Goal: Task Accomplishment & Management: Manage account settings

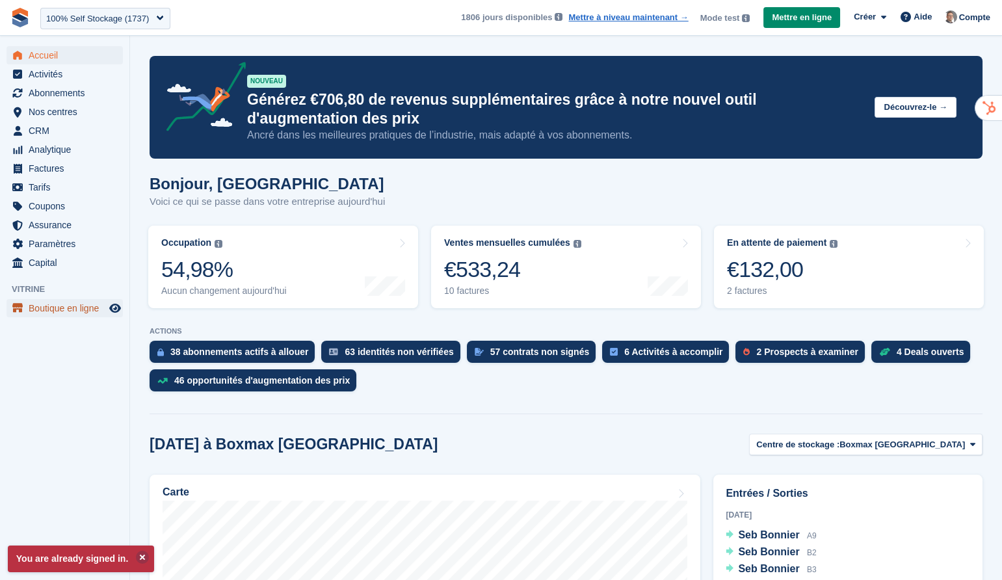
click at [77, 311] on span "Boutique en ligne" at bounding box center [68, 308] width 78 height 18
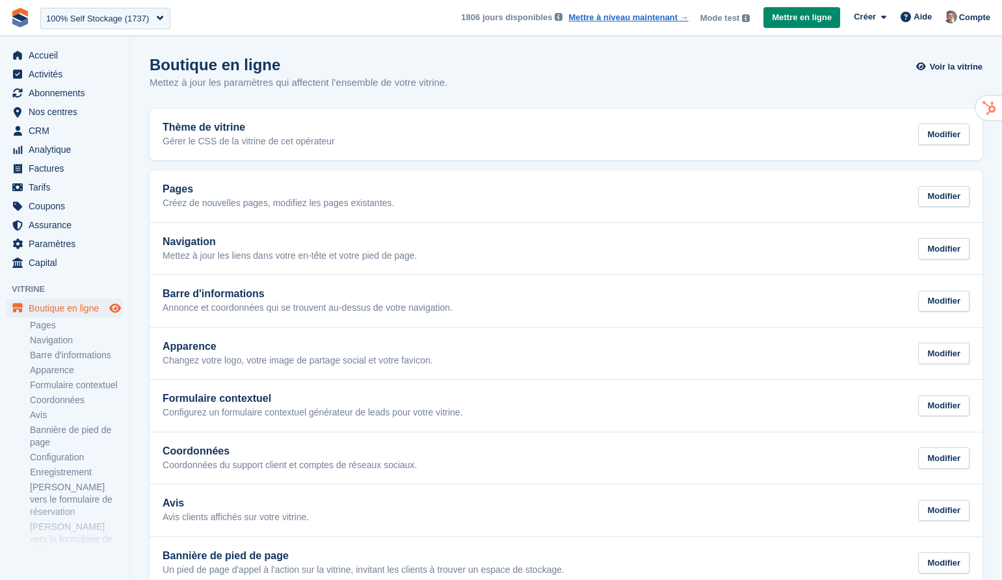
click at [120, 311] on icon "Boutique d'aperçu" at bounding box center [115, 308] width 12 height 10
click at [66, 130] on span "CRM" at bounding box center [68, 131] width 78 height 18
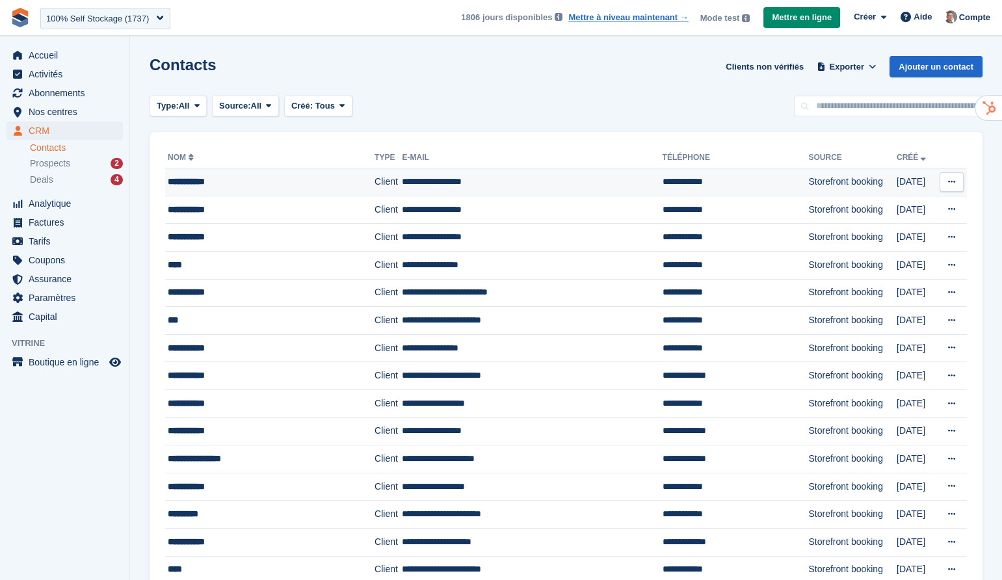
click at [506, 185] on td "**********" at bounding box center [532, 182] width 260 height 28
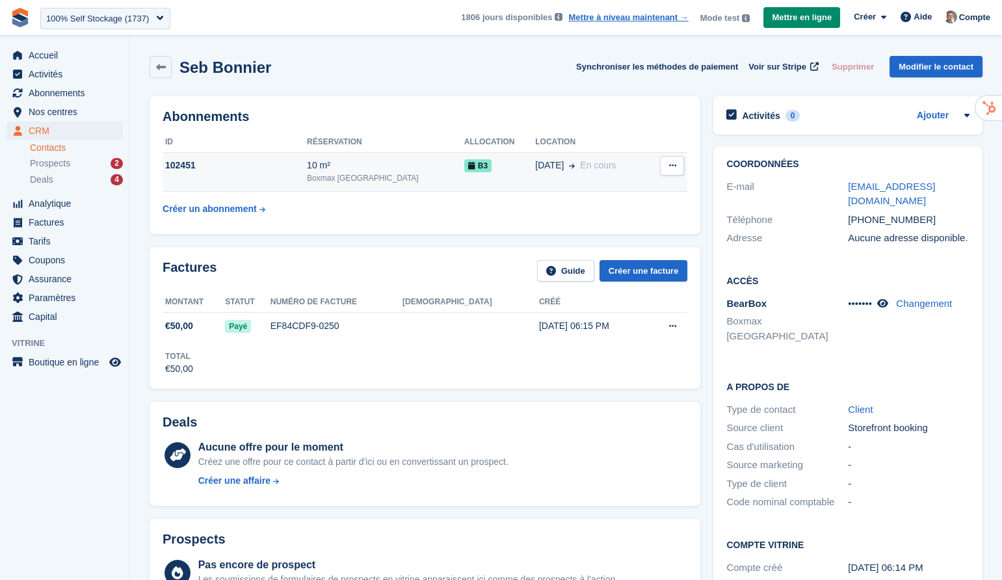
click at [382, 171] on div "10 m²" at bounding box center [385, 166] width 157 height 14
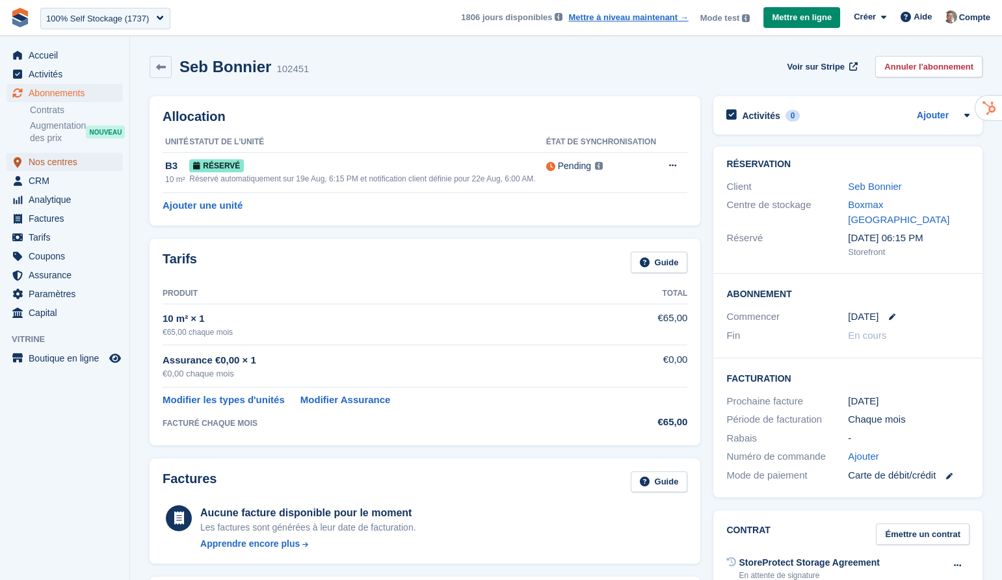
click at [62, 164] on span "Nos centres" at bounding box center [68, 162] width 78 height 18
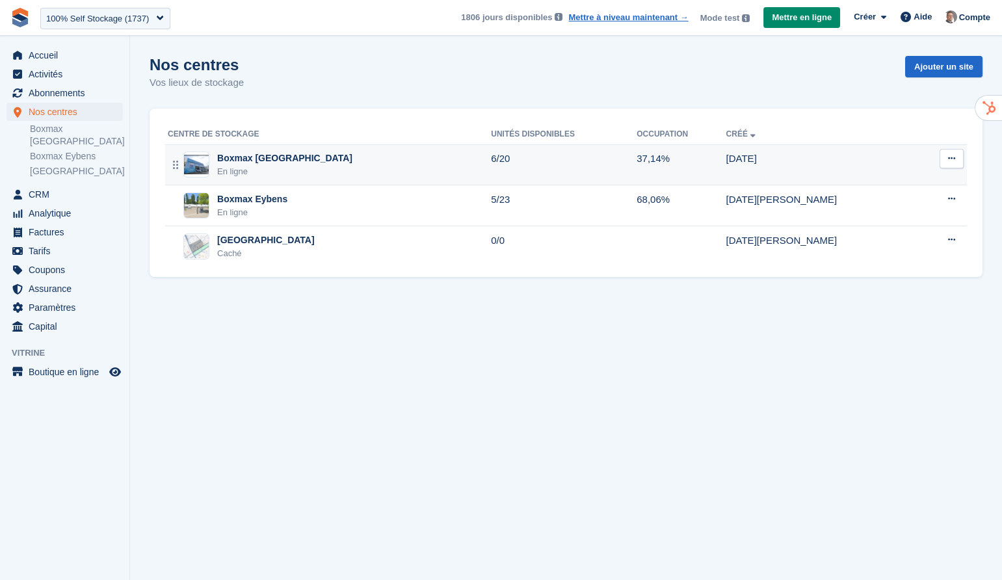
click at [298, 168] on div "Boxmax Grenoble En ligne" at bounding box center [329, 164] width 323 height 27
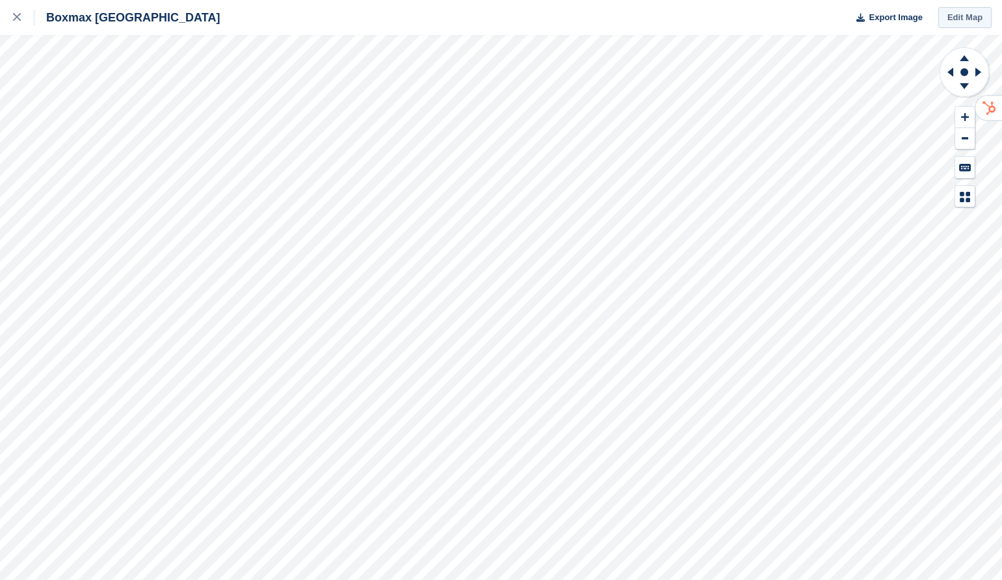
click at [971, 16] on link "Edit Map" at bounding box center [964, 17] width 53 height 21
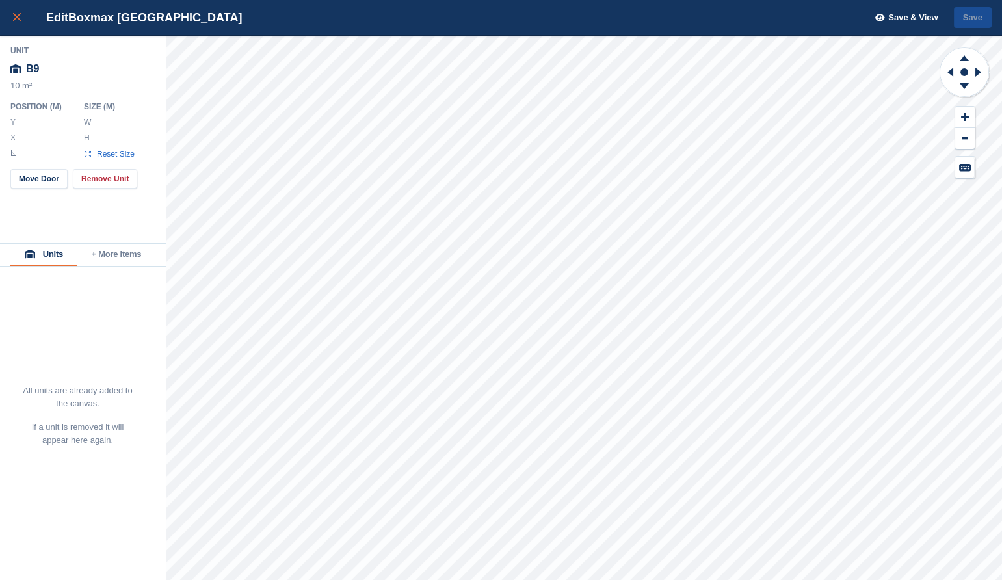
click at [10, 12] on link at bounding box center [17, 17] width 34 height 35
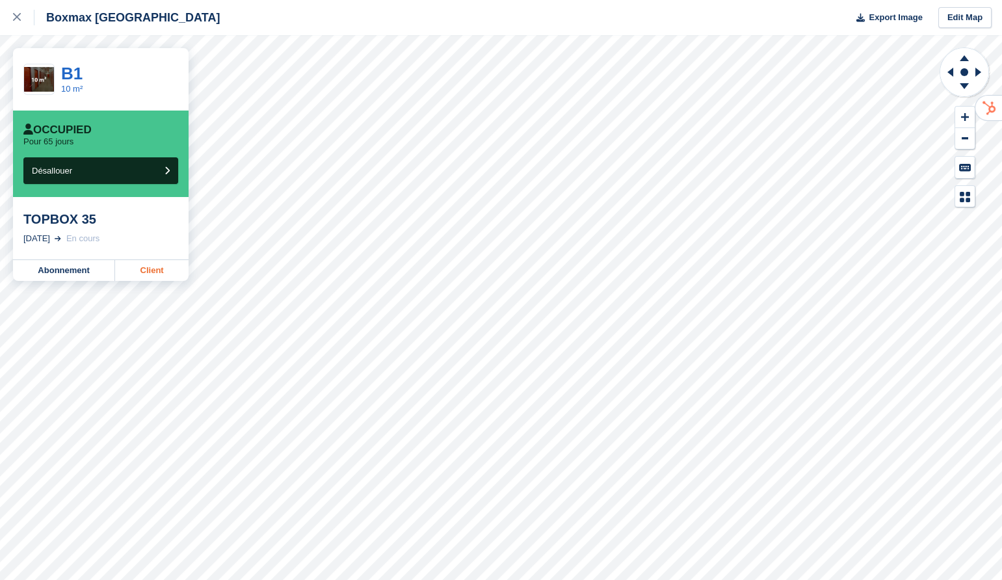
click at [157, 267] on link "Client" at bounding box center [151, 270] width 73 height 21
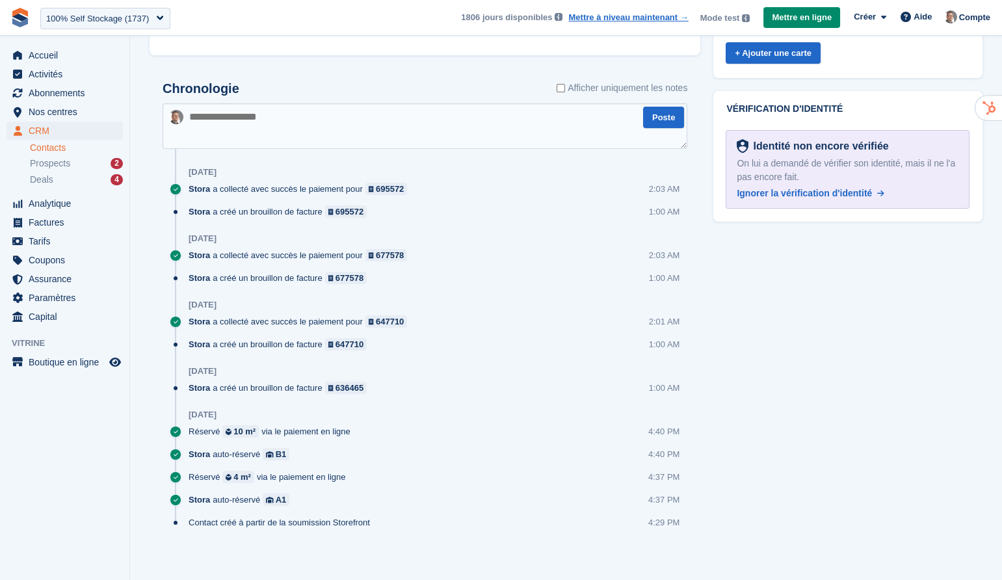
scroll to position [725, 0]
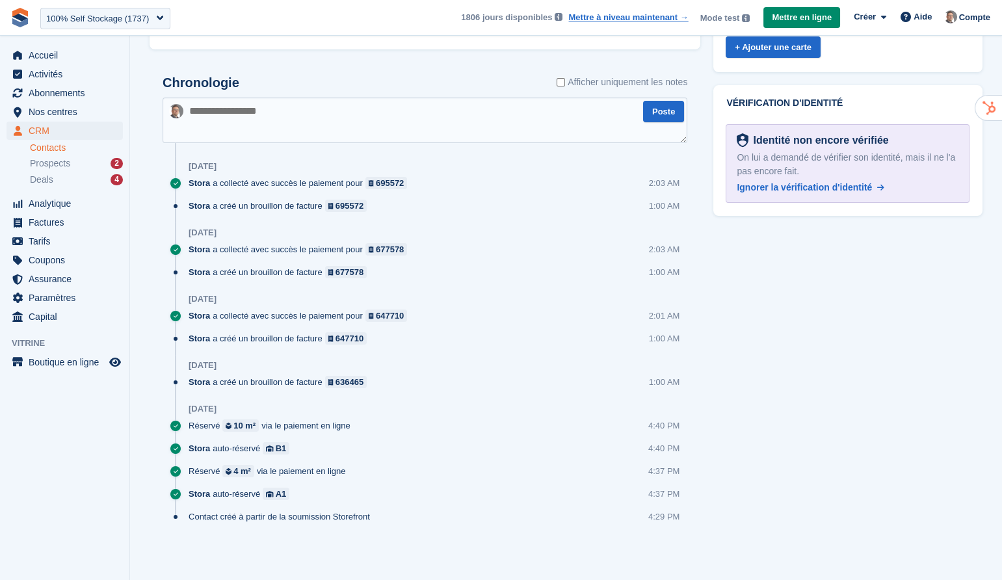
drag, startPoint x: 384, startPoint y: 518, endPoint x: 217, endPoint y: 172, distance: 384.0
click at [217, 172] on div "Chronologie Afficher uniquement les notes Poste 16 Aug Stora a collecté avec su…" at bounding box center [424, 304] width 525 height 458
click at [429, 101] on textarea at bounding box center [424, 119] width 525 height 45
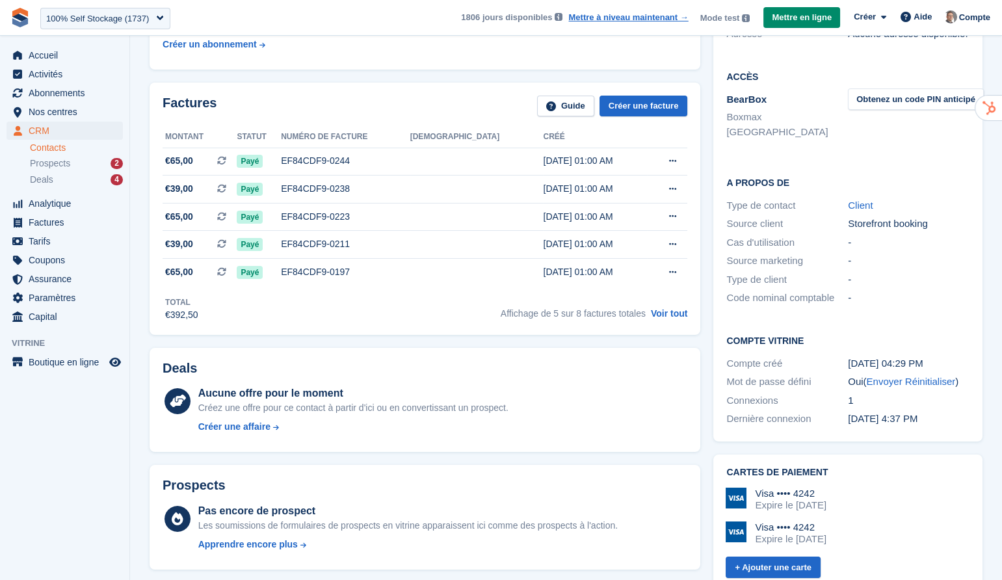
scroll to position [0, 0]
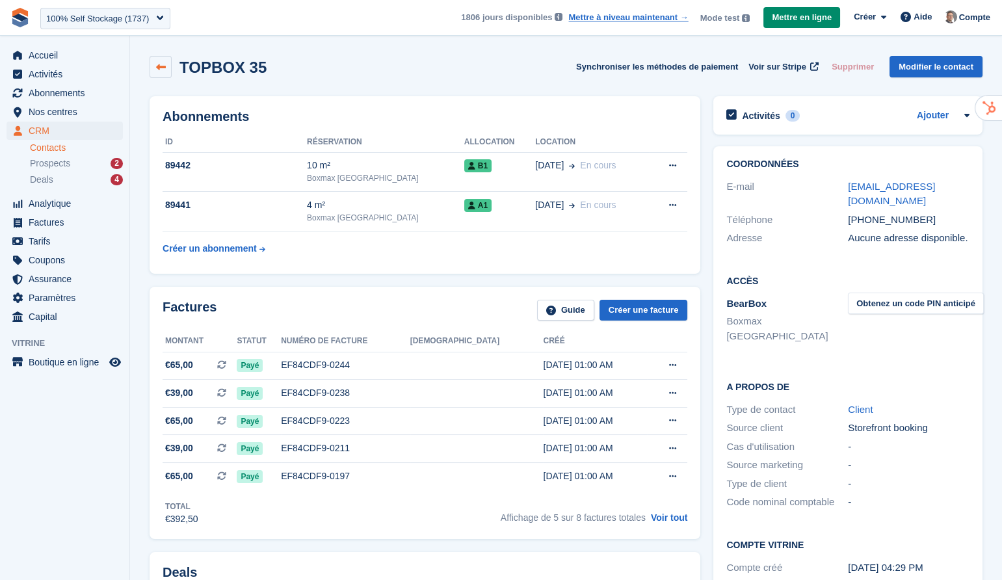
click at [167, 64] on link at bounding box center [160, 67] width 22 height 22
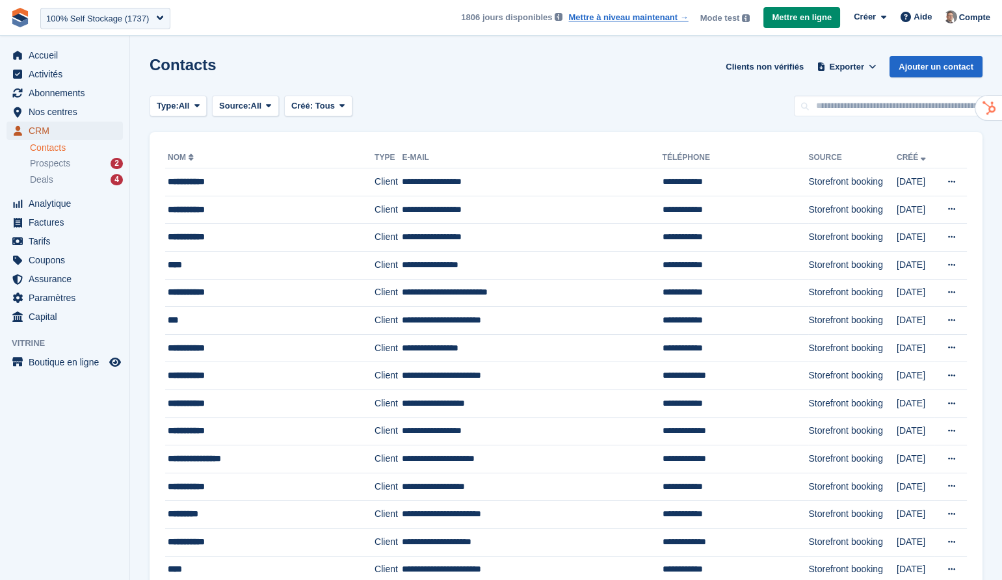
click at [38, 132] on span "CRM" at bounding box center [68, 131] width 78 height 18
click at [499, 83] on div "Contacts Clients non vérifiés Exporter Exporter Contacts Exporter un CSV de tou…" at bounding box center [565, 74] width 833 height 37
click at [65, 110] on span "Nos centres" at bounding box center [68, 112] width 78 height 18
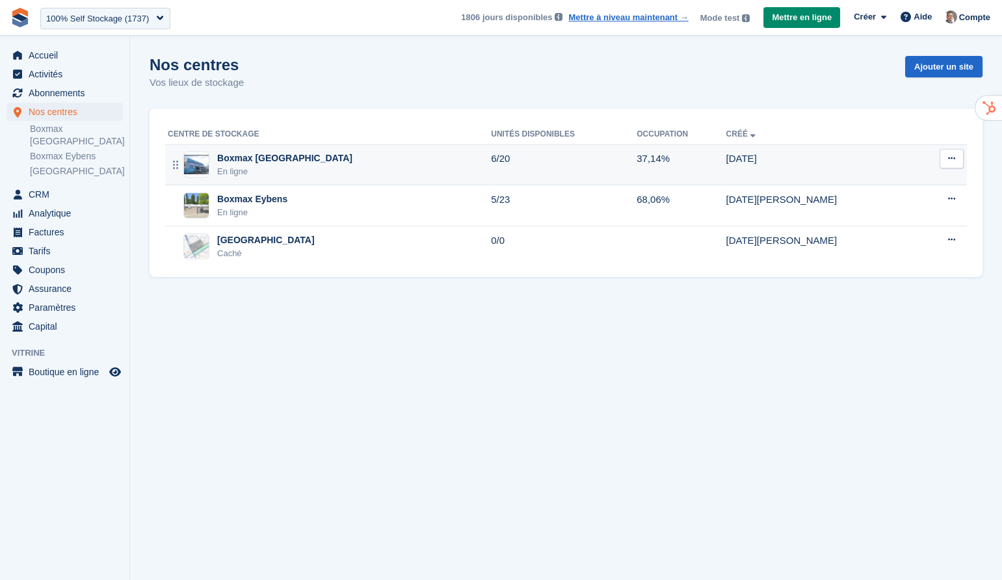
click at [304, 162] on div "Boxmax Grenoble En ligne" at bounding box center [329, 164] width 323 height 27
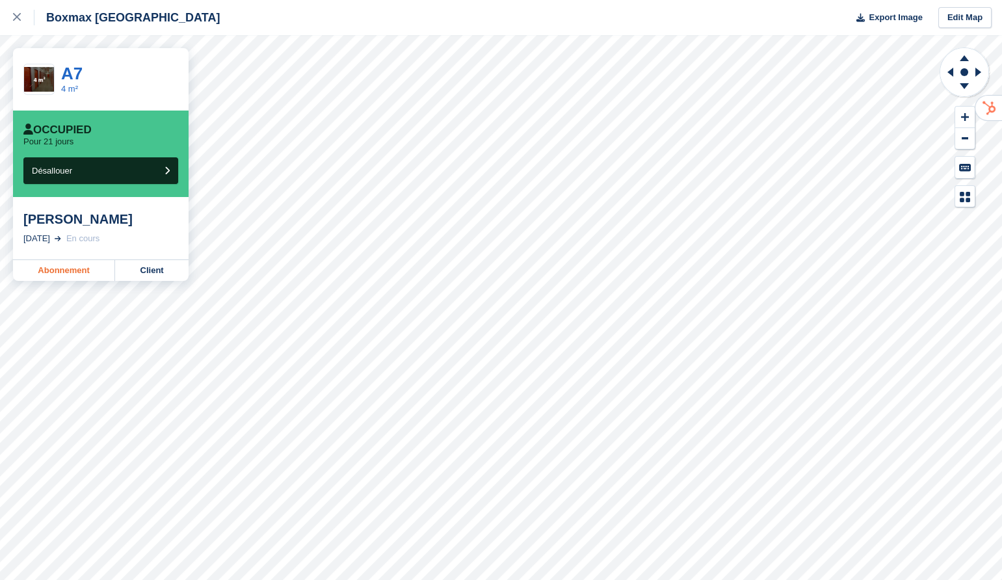
click at [97, 274] on link "Abonnement" at bounding box center [64, 270] width 102 height 21
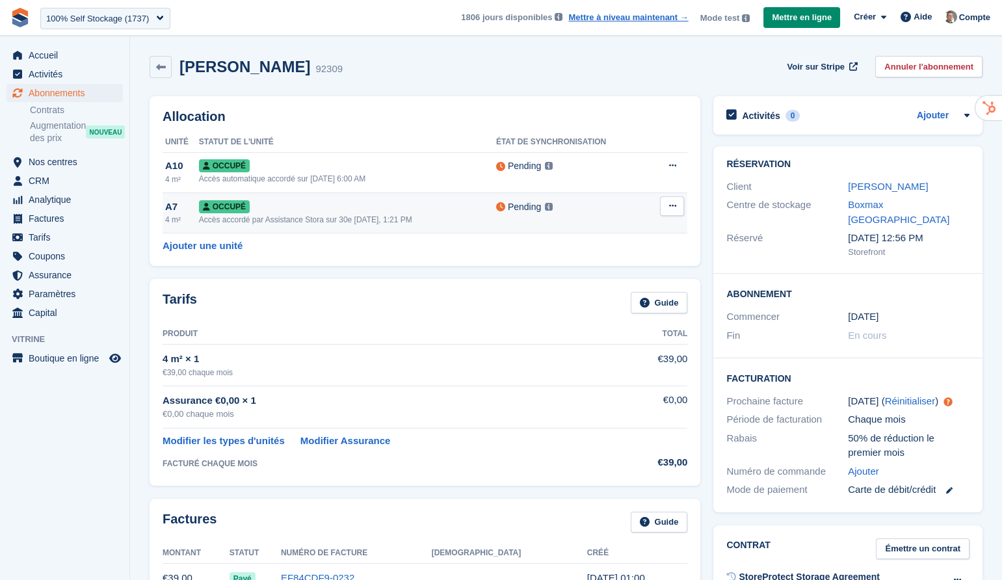
click at [668, 200] on button at bounding box center [672, 205] width 24 height 19
click at [454, 261] on div "Allocation Unité Statut de l'unité État de synchronisation A10 4 m² Occupé Accè…" at bounding box center [424, 181] width 551 height 170
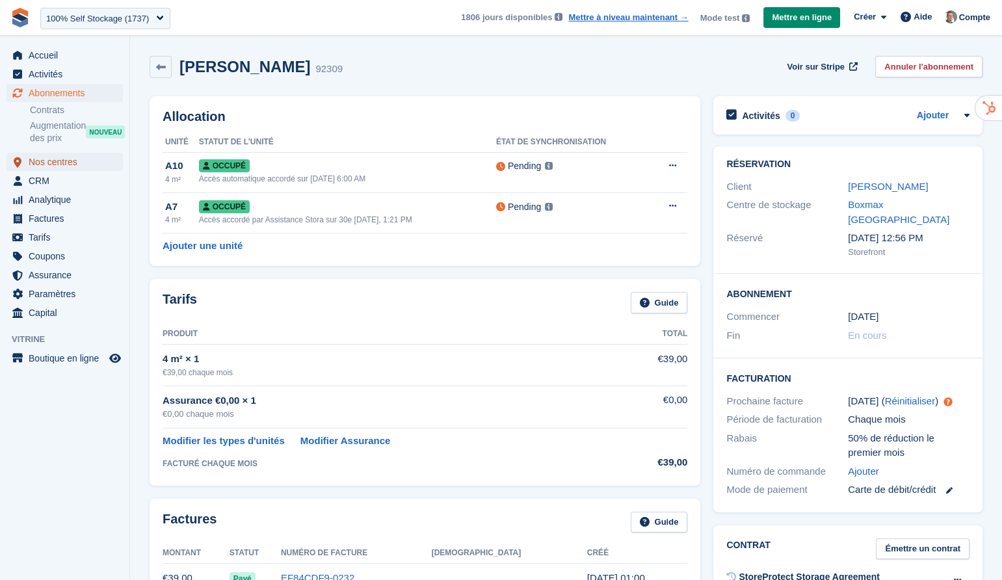
click at [67, 155] on span "Nos centres" at bounding box center [68, 162] width 78 height 18
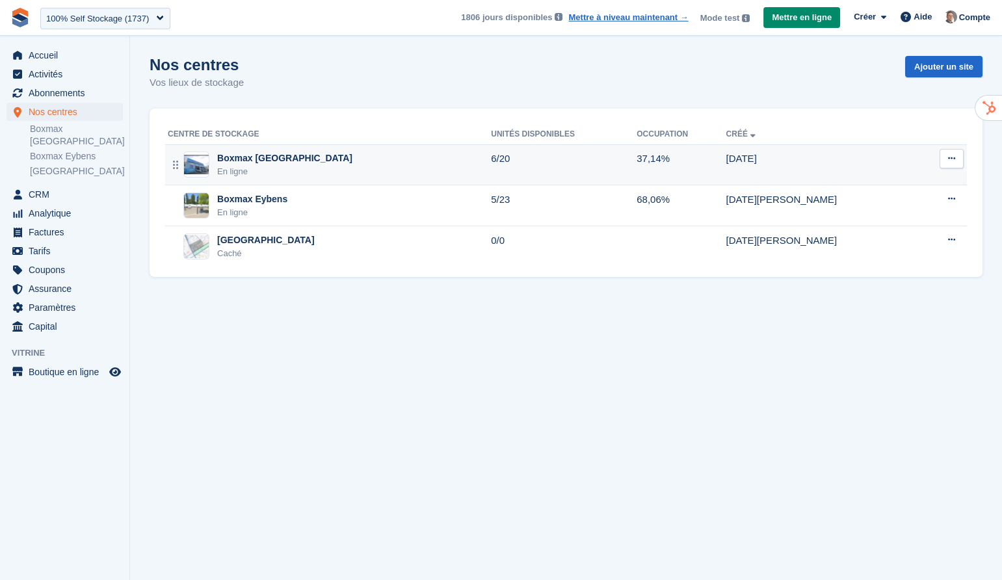
click at [288, 157] on div "Boxmax [GEOGRAPHIC_DATA]" at bounding box center [284, 158] width 135 height 14
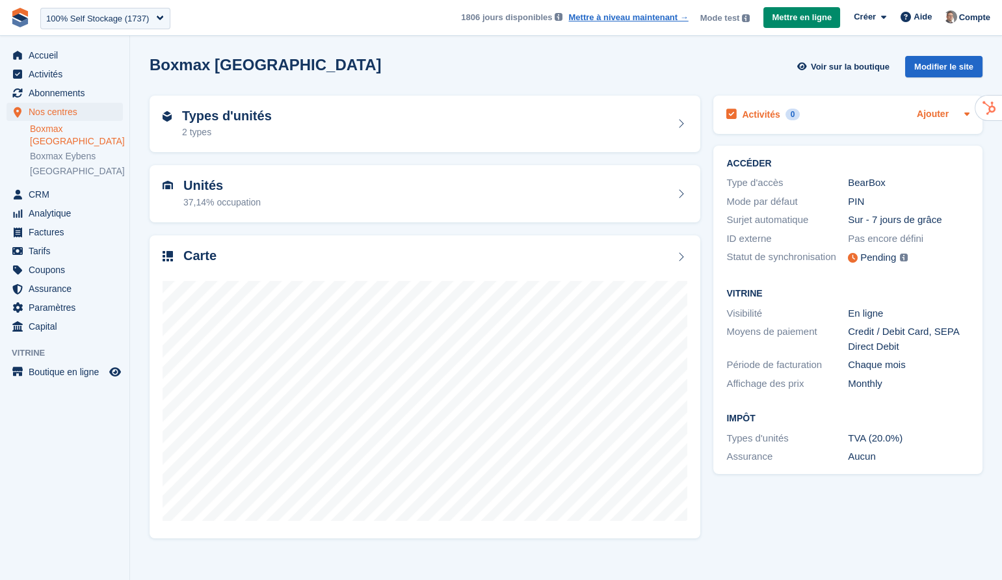
click at [938, 115] on link "Ajouter" at bounding box center [932, 114] width 32 height 15
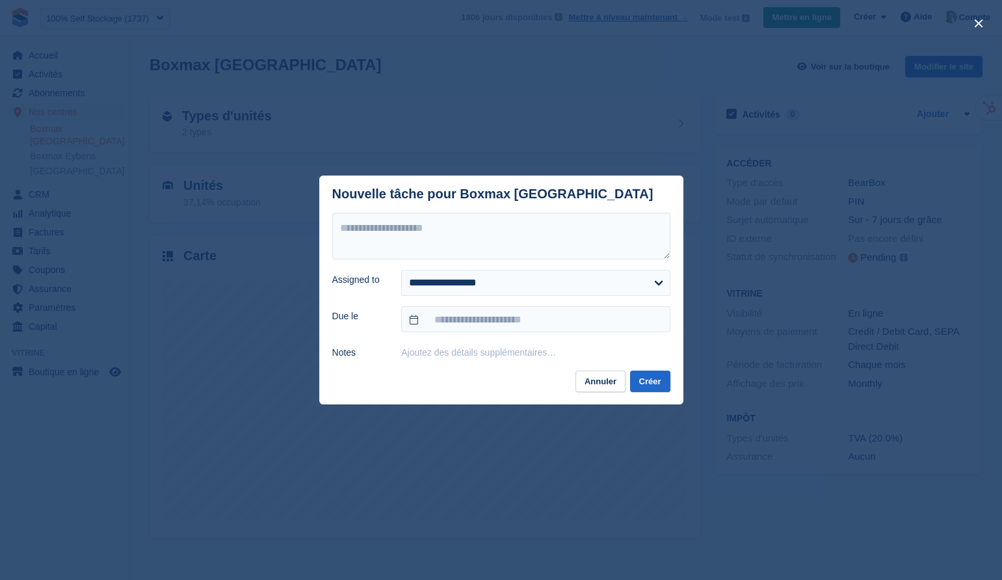
click at [782, 339] on div "close" at bounding box center [501, 290] width 1002 height 580
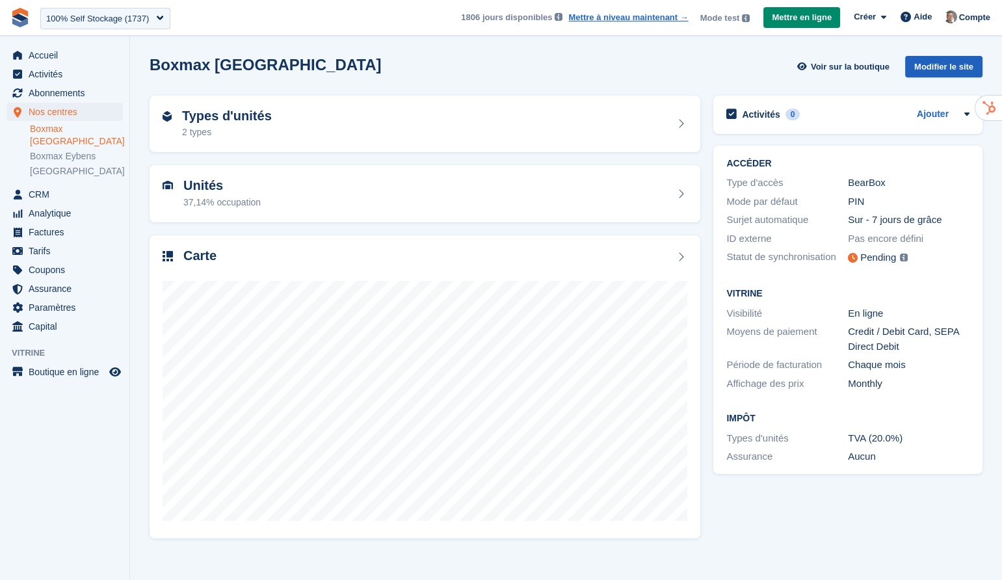
click at [942, 68] on div "Modifier le site" at bounding box center [943, 66] width 77 height 21
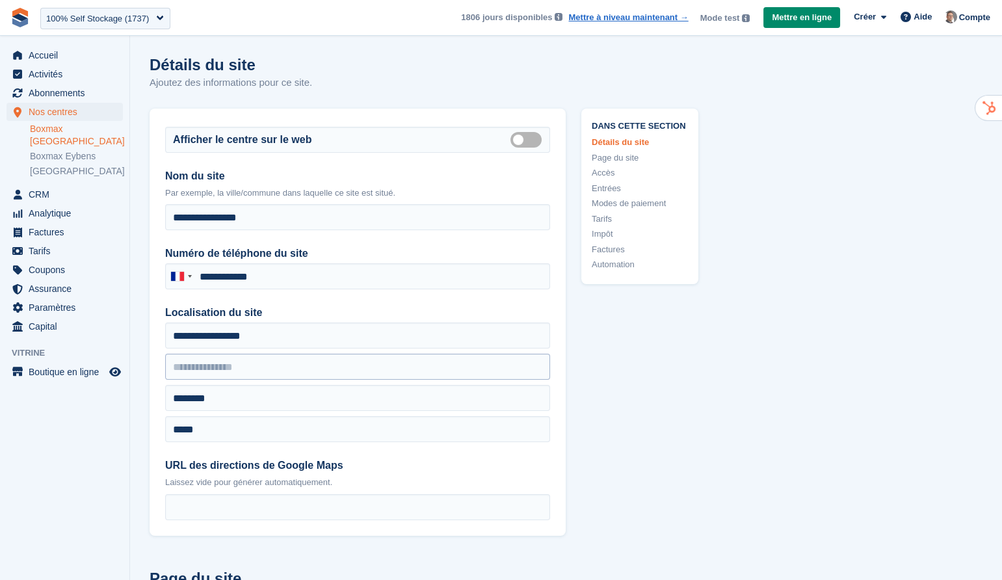
type input "**********"
click at [603, 175] on link "Accès" at bounding box center [639, 172] width 96 height 13
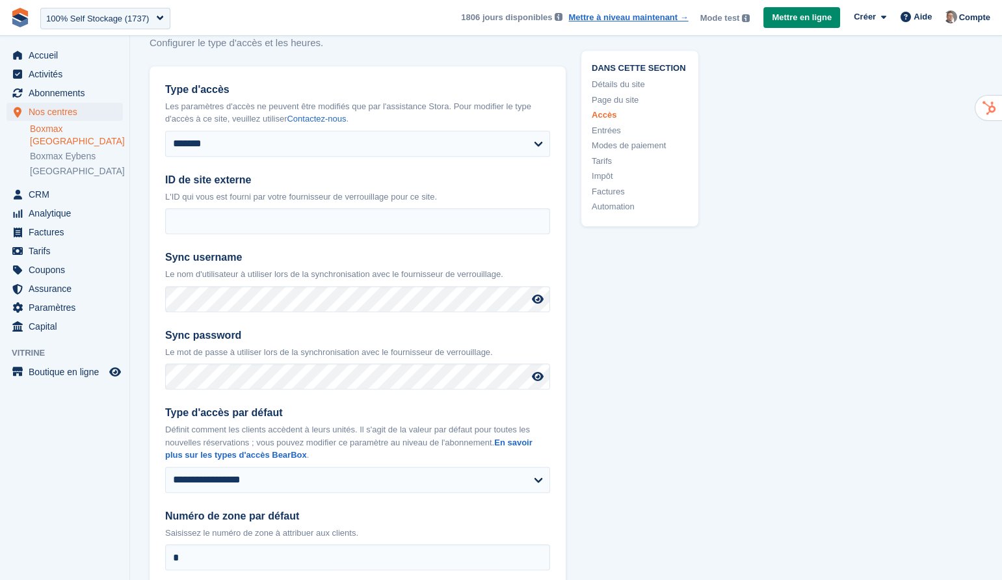
scroll to position [2938, 0]
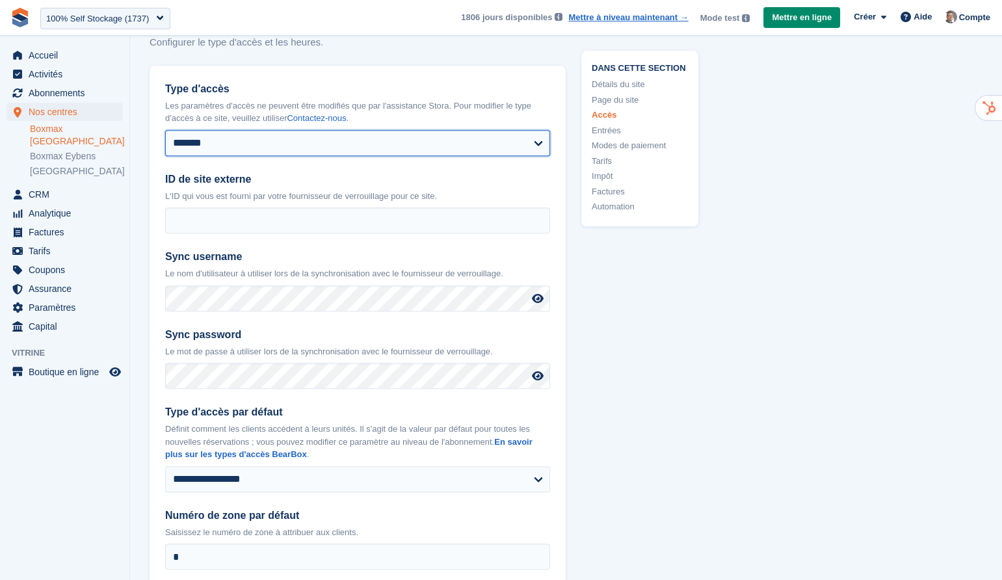
click at [286, 156] on select "**********" at bounding box center [357, 143] width 385 height 26
click at [517, 156] on select "**********" at bounding box center [357, 143] width 385 height 26
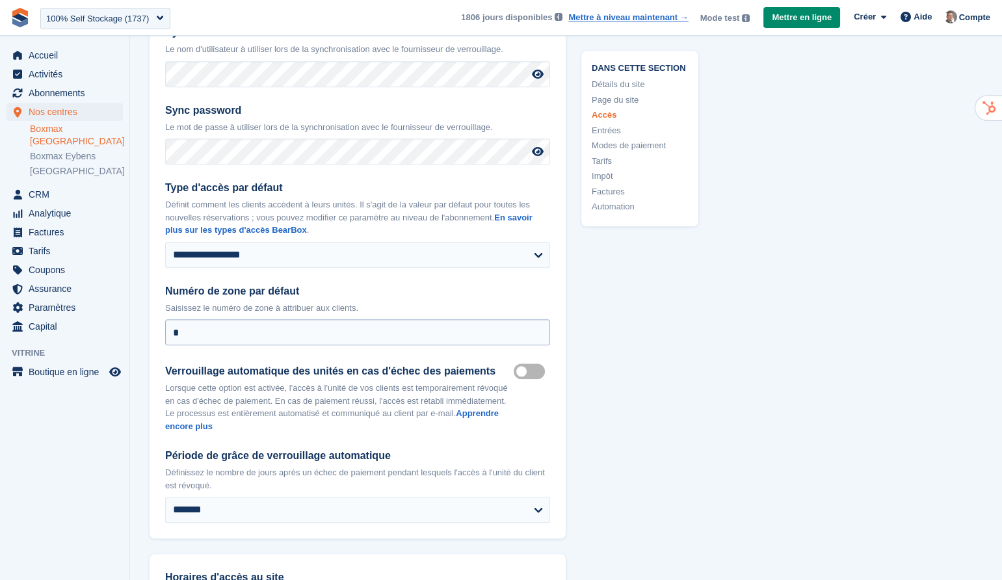
scroll to position [3188, 0]
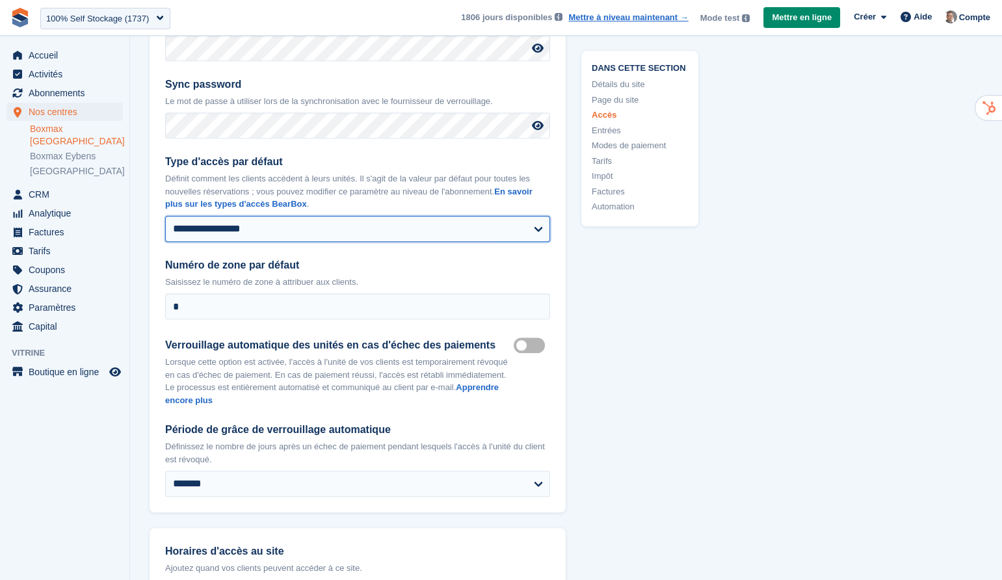
click at [497, 242] on select "**********" at bounding box center [357, 229] width 385 height 26
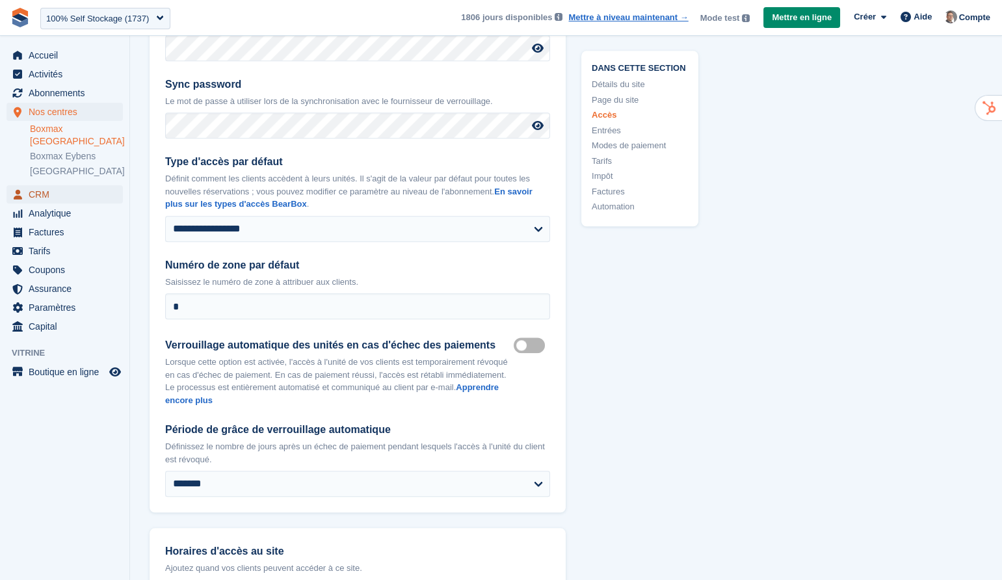
click at [61, 185] on span "CRM" at bounding box center [68, 194] width 78 height 18
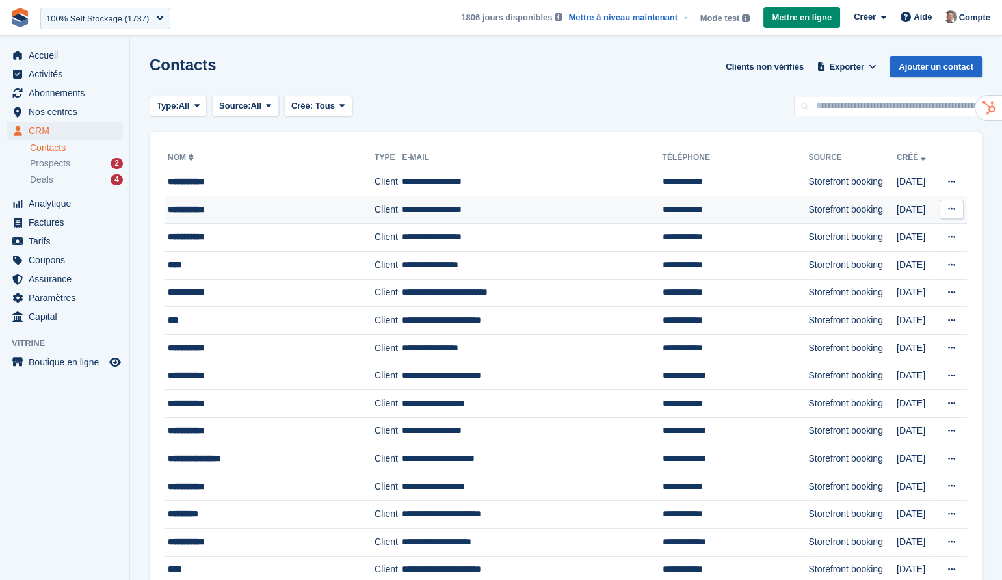
click at [330, 200] on td "**********" at bounding box center [269, 210] width 209 height 28
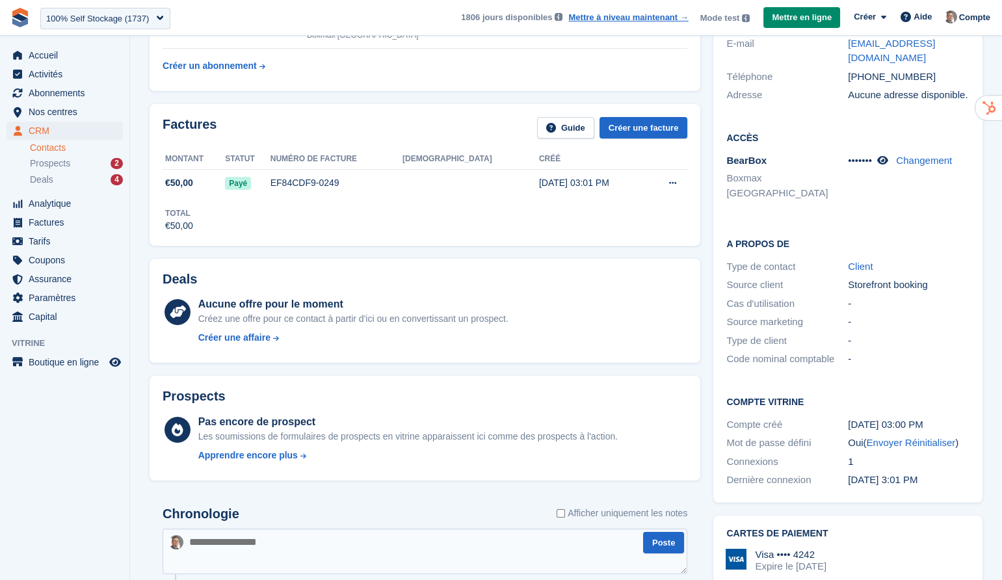
scroll to position [354, 0]
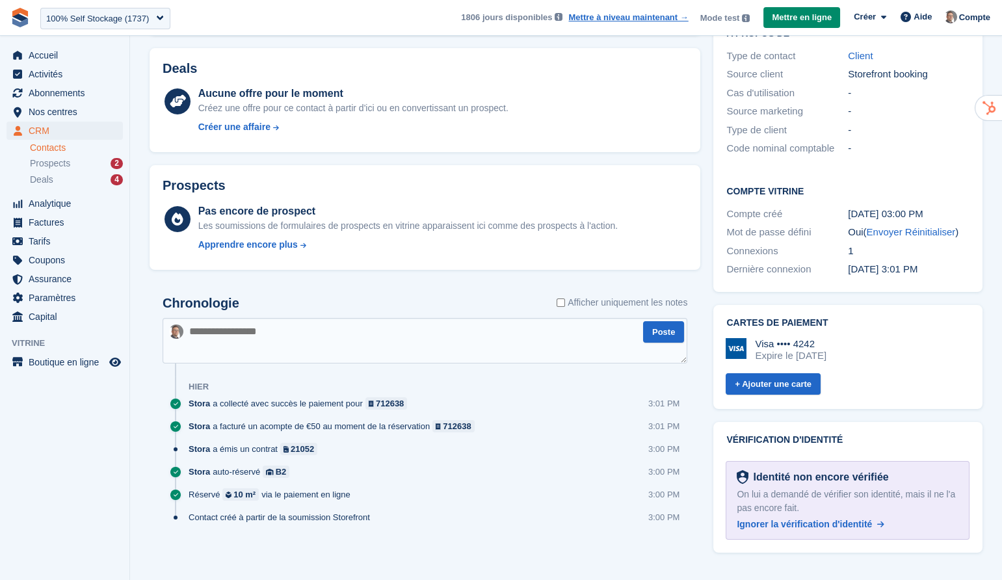
drag, startPoint x: 411, startPoint y: 519, endPoint x: 253, endPoint y: 380, distance: 210.0
click at [253, 380] on div "Chronologie Afficher uniquement les notes Poste [DATE] Stora a collecté avec su…" at bounding box center [424, 415] width 525 height 239
click at [463, 560] on div "Chronologie Afficher uniquement les notes Poste [DATE] Stora a collecté avec su…" at bounding box center [424, 423] width 551 height 280
click at [45, 241] on span "Tarifs" at bounding box center [68, 241] width 78 height 18
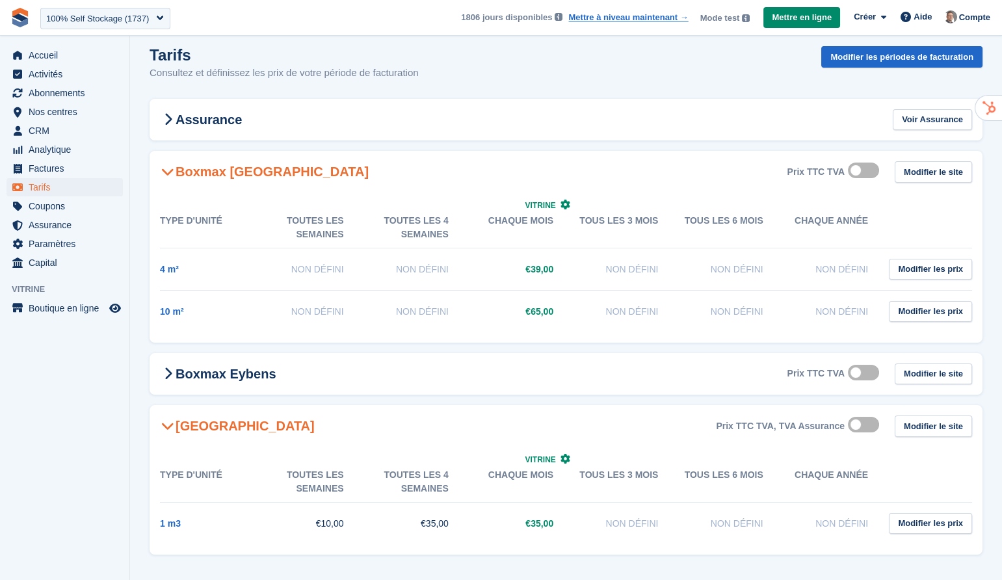
scroll to position [13, 0]
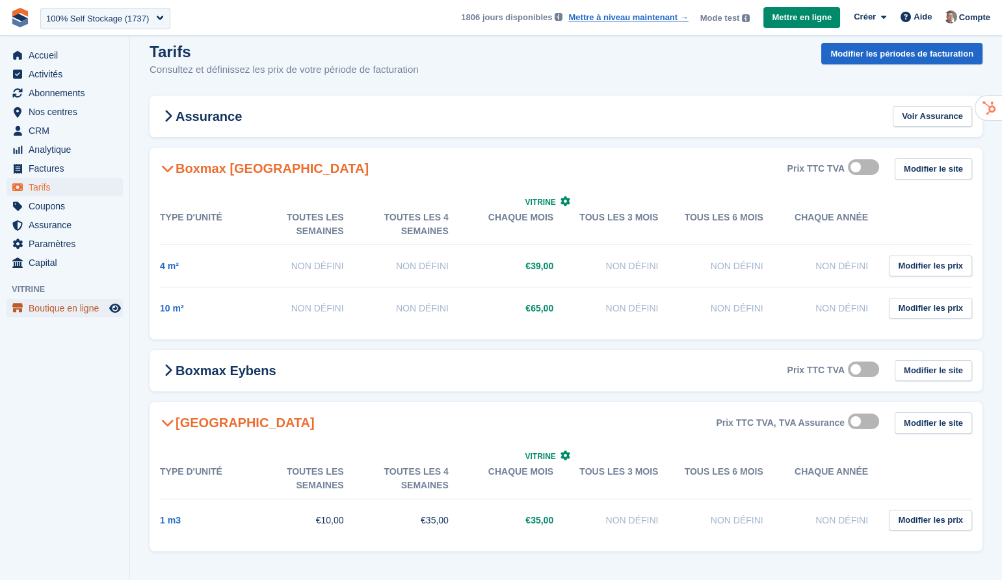
click at [84, 307] on span "Boutique en ligne" at bounding box center [68, 308] width 78 height 18
